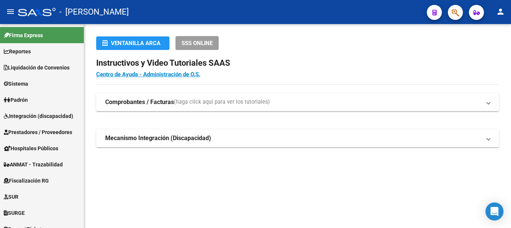
click at [460, 13] on button "button" at bounding box center [455, 12] width 15 height 15
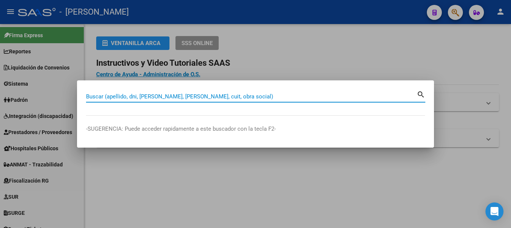
paste input "21945215"
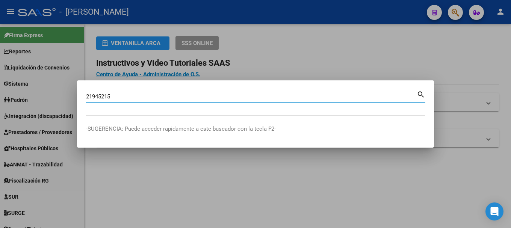
type input "21945215"
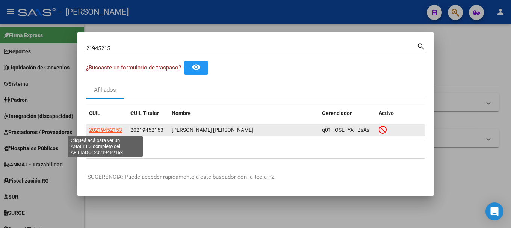
click at [115, 129] on span "20219452153" at bounding box center [105, 130] width 33 height 6
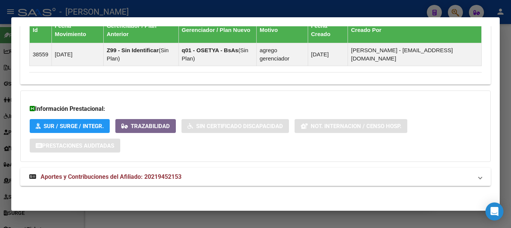
scroll to position [503, 0]
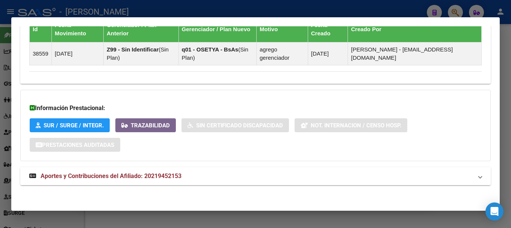
click at [175, 172] on span "Aportes y Contribuciones del Afiliado: 20219452153" at bounding box center [111, 175] width 141 height 7
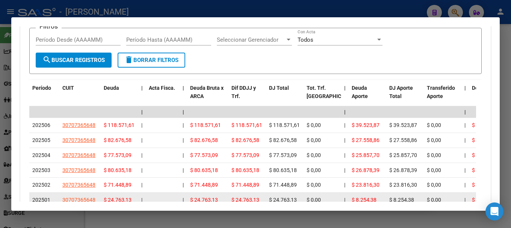
scroll to position [697, 0]
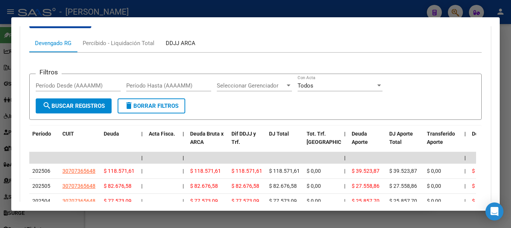
click at [180, 46] on div "DDJJ ARCA" at bounding box center [181, 43] width 30 height 8
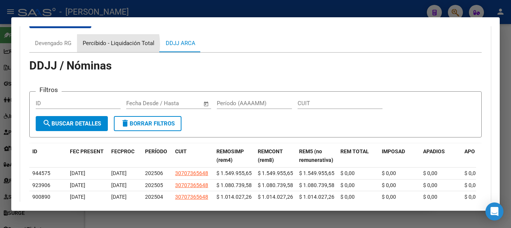
click at [102, 44] on div "Percibido - Liquidación Total" at bounding box center [119, 43] width 72 height 8
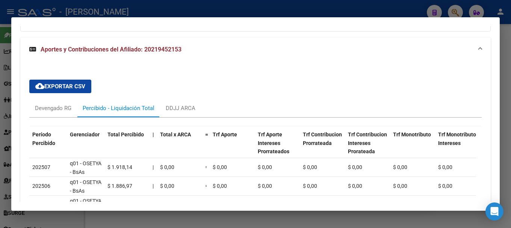
scroll to position [667, 0]
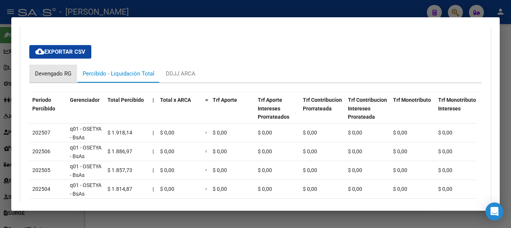
click at [58, 73] on div "Devengado RG" at bounding box center [53, 74] width 36 height 8
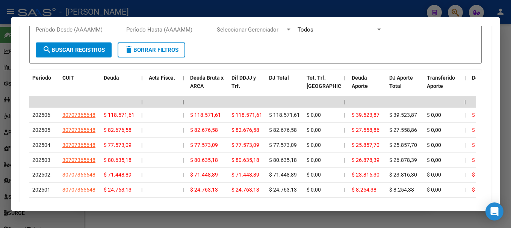
scroll to position [742, 0]
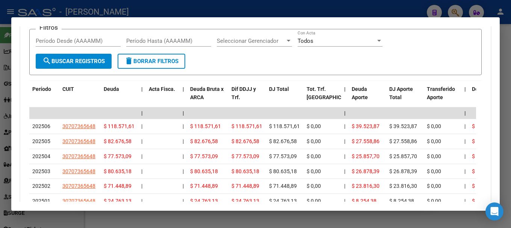
click at [195, 10] on div at bounding box center [255, 114] width 511 height 228
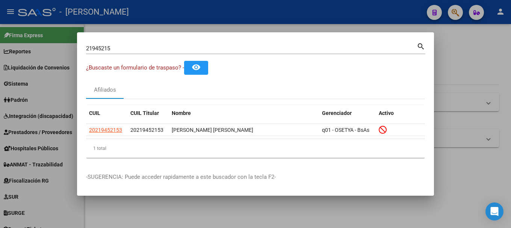
click at [109, 47] on input "21945215" at bounding box center [251, 48] width 331 height 7
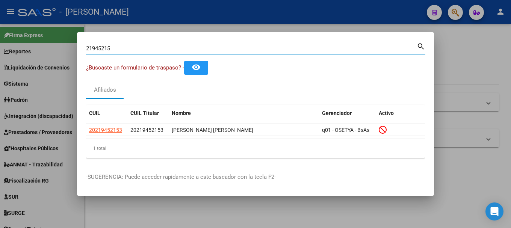
click at [109, 47] on input "21945215" at bounding box center [251, 48] width 331 height 7
click at [121, 48] on input "21945215" at bounding box center [251, 48] width 331 height 7
click at [164, 24] on div at bounding box center [255, 114] width 511 height 228
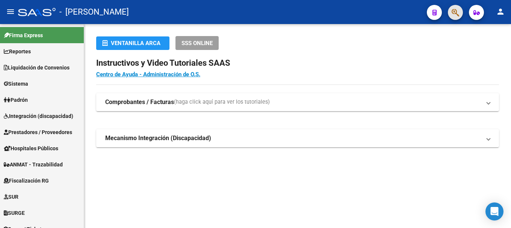
click at [451, 15] on button "button" at bounding box center [455, 12] width 15 height 15
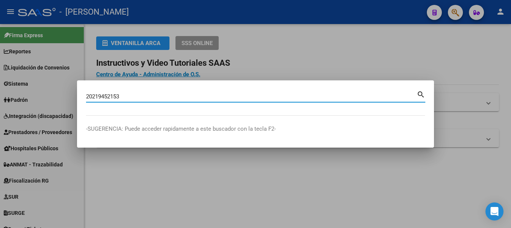
type input "20219452153"
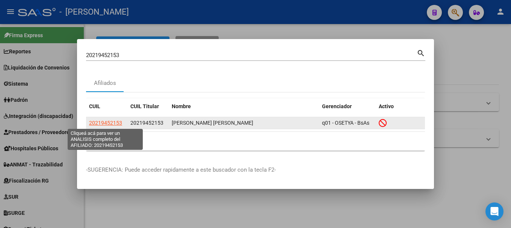
click at [117, 120] on span "20219452153" at bounding box center [105, 123] width 33 height 6
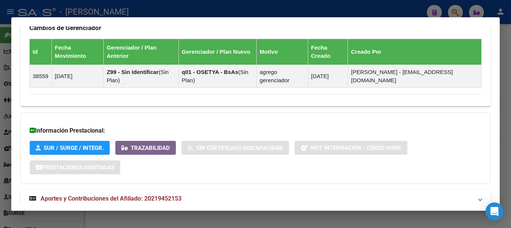
scroll to position [503, 0]
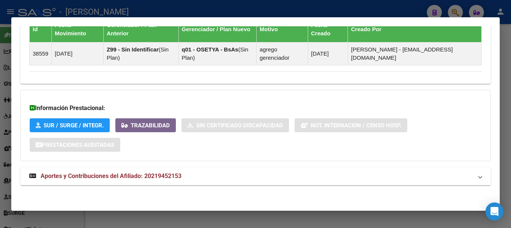
click at [205, 180] on mat-panel-title "Aportes y Contribuciones del Afiliado: 20219452153" at bounding box center [250, 176] width 443 height 9
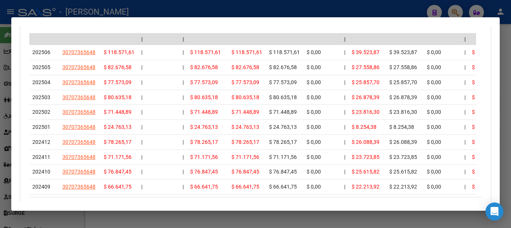
scroll to position [874, 0]
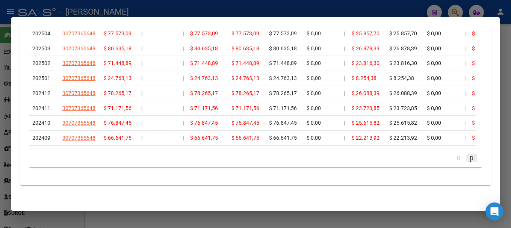
click at [469, 159] on icon "go to next page" at bounding box center [472, 157] width 6 height 9
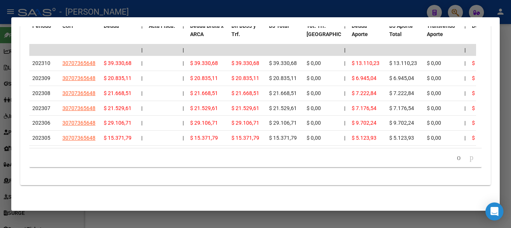
scroll to position [813, 0]
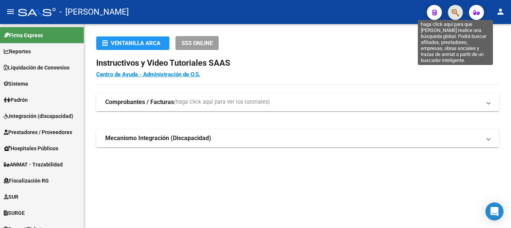
click at [452, 11] on icon "button" at bounding box center [456, 12] width 8 height 9
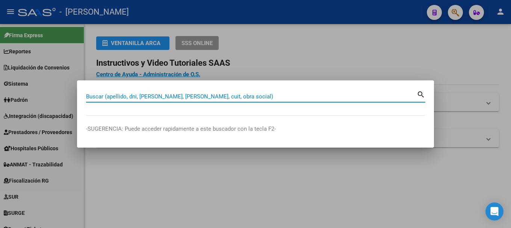
click at [173, 99] on input "Buscar (apellido, dni, [PERSON_NAME], [PERSON_NAME], cuit, obra social)" at bounding box center [251, 96] width 331 height 7
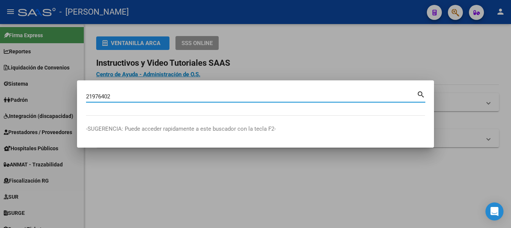
type input "21976402"
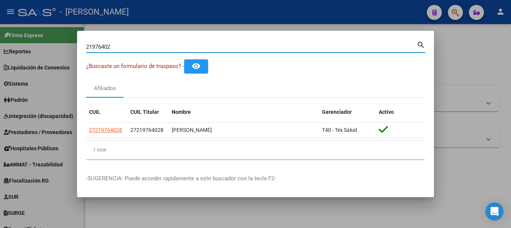
click at [145, 50] on div "21976402 Buscar (apellido, dni, cuil, nro traspaso, cuit, obra social)" at bounding box center [251, 46] width 331 height 11
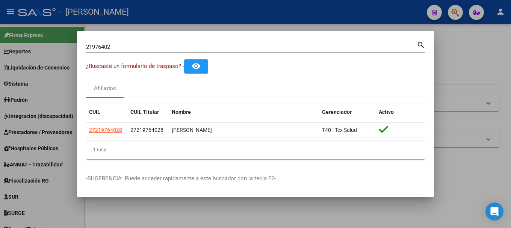
drag, startPoint x: 145, startPoint y: 50, endPoint x: 113, endPoint y: 49, distance: 32.0
click at [113, 49] on input "21976402" at bounding box center [251, 47] width 331 height 7
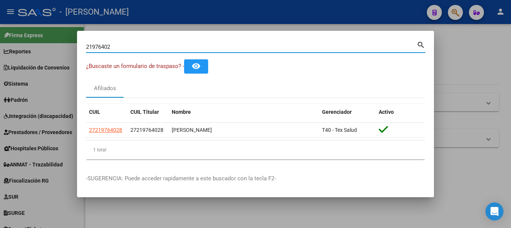
click at [113, 49] on input "21976402" at bounding box center [251, 47] width 331 height 7
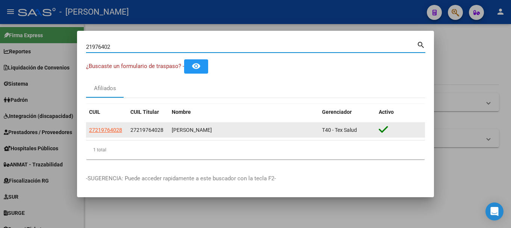
click at [114, 127] on span "27219764028" at bounding box center [105, 130] width 33 height 6
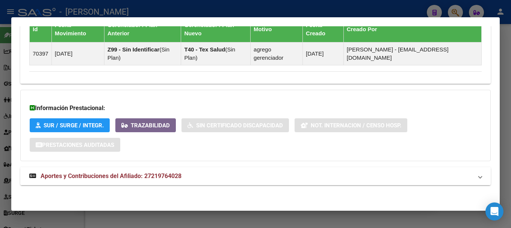
click at [213, 178] on mat-panel-title "Aportes y Contribuciones del Afiliado: 27219764028" at bounding box center [250, 176] width 443 height 9
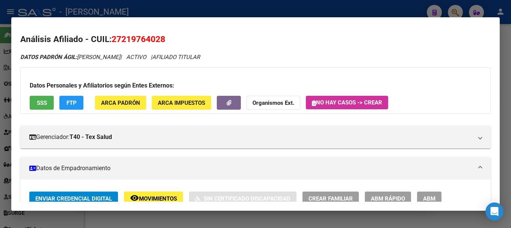
click at [130, 41] on span "27219764028" at bounding box center [139, 39] width 54 height 10
copy span "27219764028"
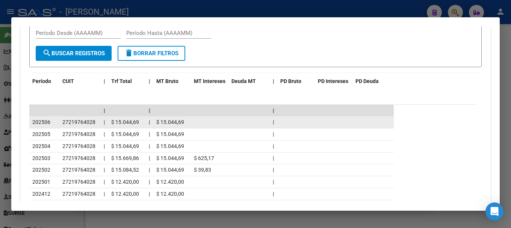
scroll to position [714, 0]
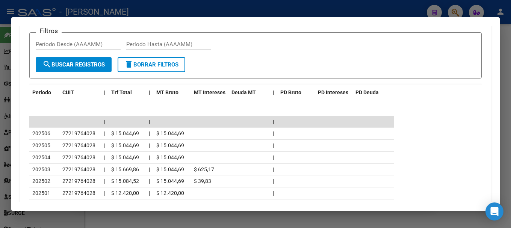
click at [253, 16] on div at bounding box center [255, 114] width 511 height 228
